Goal: Transaction & Acquisition: Purchase product/service

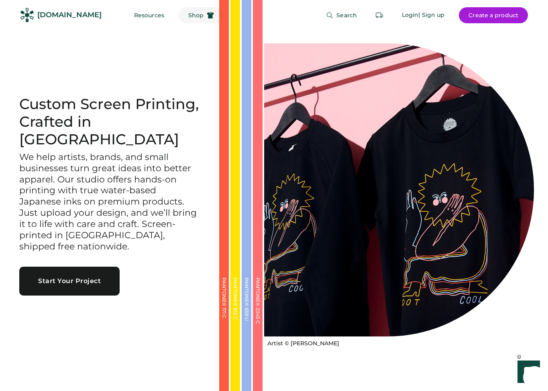
click at [188, 14] on span "Shop" at bounding box center [195, 15] width 15 height 6
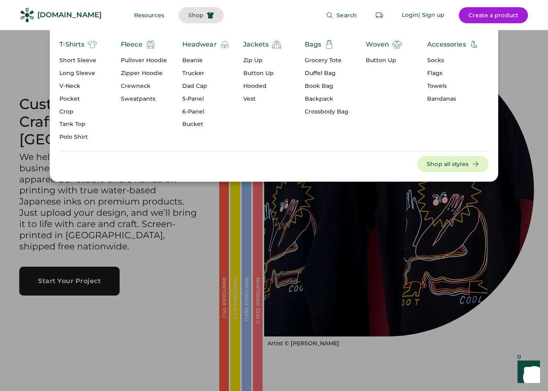
click at [322, 60] on div "Grocery Tote" at bounding box center [327, 61] width 44 height 8
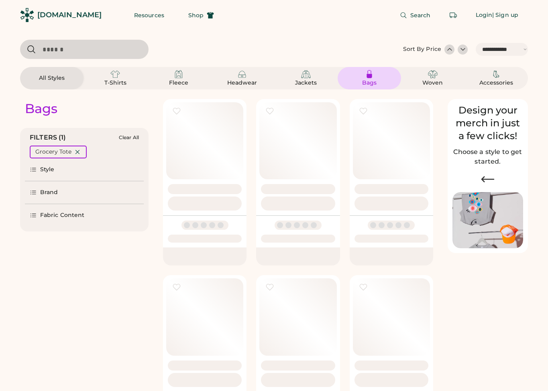
select select "*****"
select select "*"
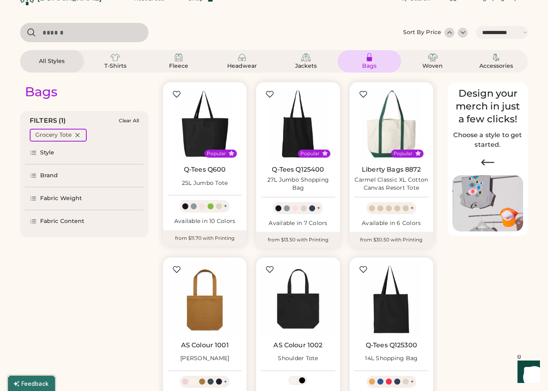
select select "*****"
select select "*"
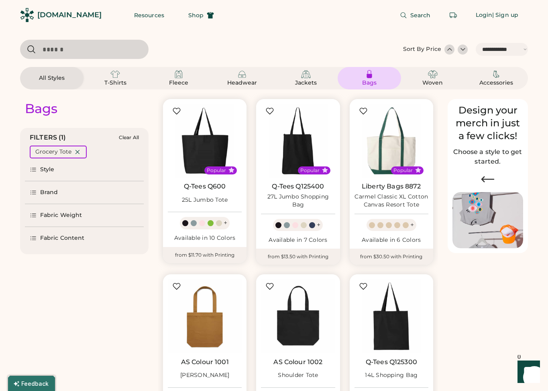
click at [65, 14] on div "[DOMAIN_NAME]" at bounding box center [69, 15] width 64 height 10
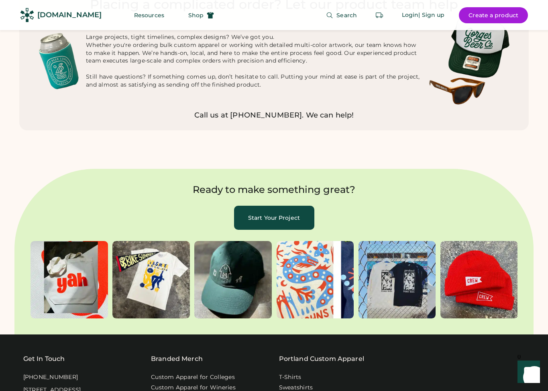
scroll to position [2340, 0]
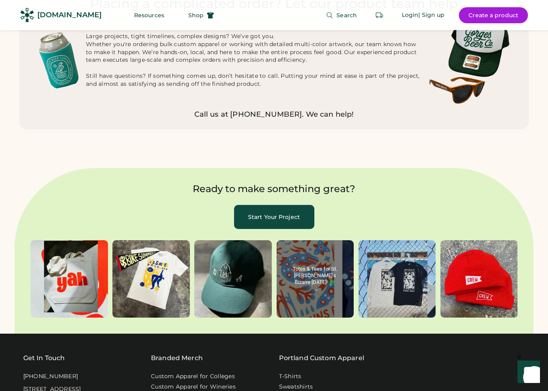
click at [318, 246] on behold-image "album, post 4 of 6" at bounding box center [314, 278] width 77 height 77
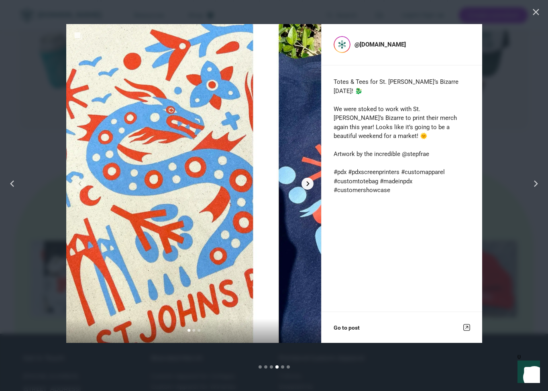
click at [307, 184] on icon "Next album slide" at bounding box center [307, 183] width 5 height 5
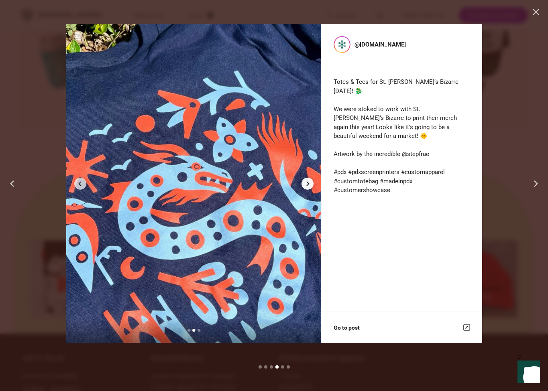
click at [307, 184] on icon "Next album slide" at bounding box center [307, 183] width 5 height 5
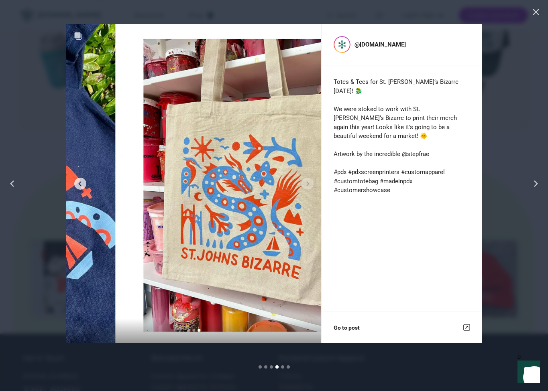
click at [492, 160] on div at bounding box center [274, 195] width 548 height 391
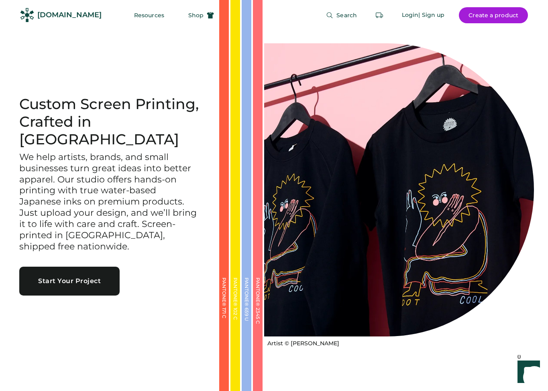
scroll to position [0, 0]
click at [137, 15] on button "Resources" at bounding box center [148, 15] width 49 height 16
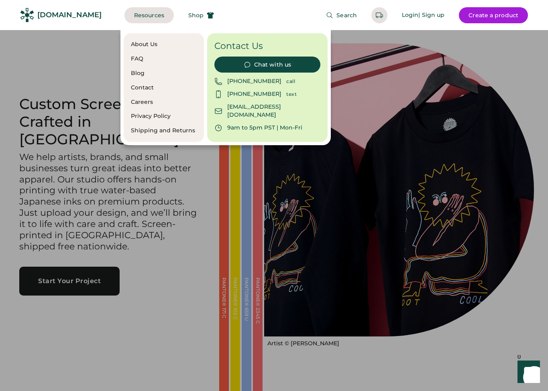
click at [144, 47] on div "About Us" at bounding box center [164, 45] width 66 height 8
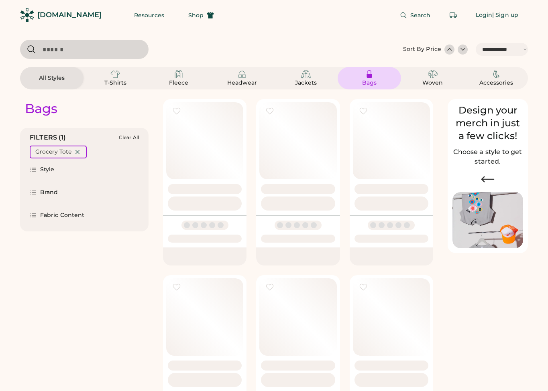
select select "*****"
select select "*"
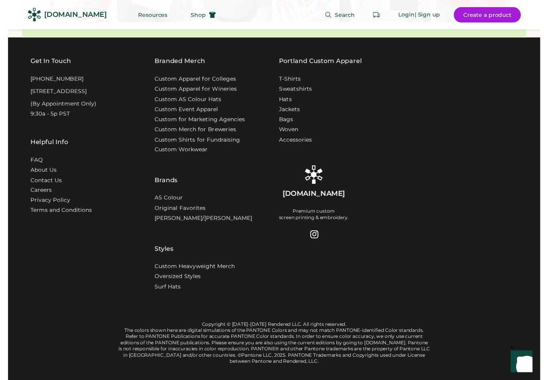
scroll to position [2634, 0]
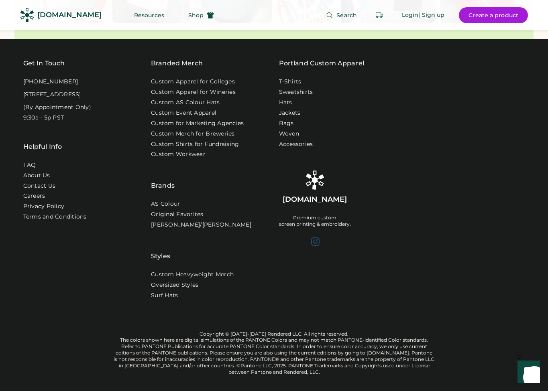
click at [319, 237] on div at bounding box center [315, 242] width 10 height 10
